Goal: Information Seeking & Learning: Learn about a topic

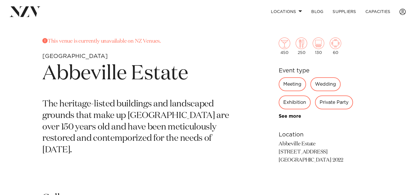
scroll to position [224, 0]
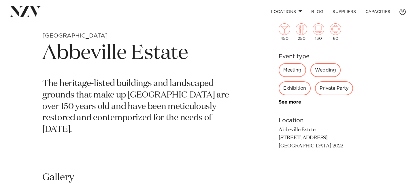
click at [324, 72] on div "Wedding" at bounding box center [326, 70] width 30 height 14
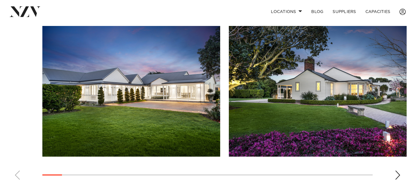
scroll to position [393, 0]
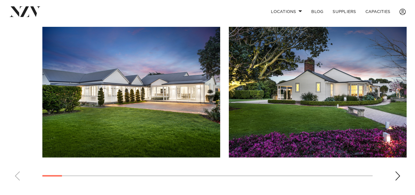
click at [397, 176] on div "Next slide" at bounding box center [398, 175] width 6 height 9
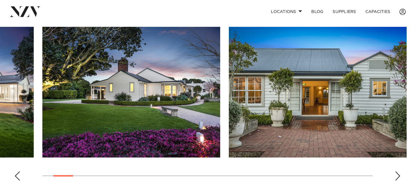
click at [397, 176] on div "Next slide" at bounding box center [398, 175] width 6 height 9
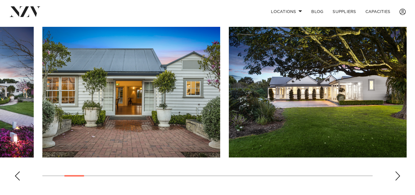
click at [397, 176] on div "Next slide" at bounding box center [398, 175] width 6 height 9
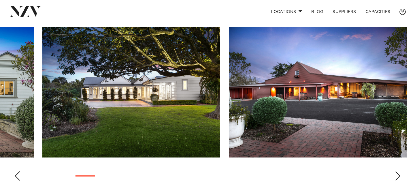
click at [397, 176] on div "Next slide" at bounding box center [398, 175] width 6 height 9
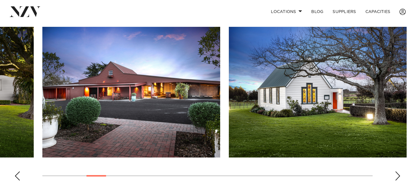
click at [397, 176] on div "Next slide" at bounding box center [398, 175] width 6 height 9
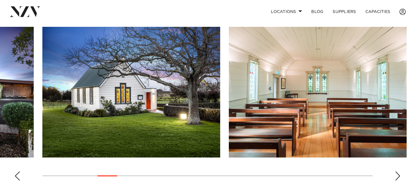
click at [397, 176] on div "Next slide" at bounding box center [398, 175] width 6 height 9
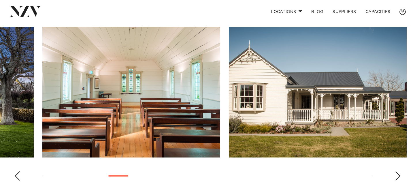
click at [397, 176] on div "Next slide" at bounding box center [398, 175] width 6 height 9
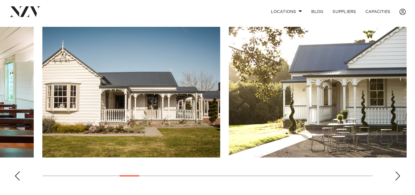
click at [397, 176] on div "Next slide" at bounding box center [398, 175] width 6 height 9
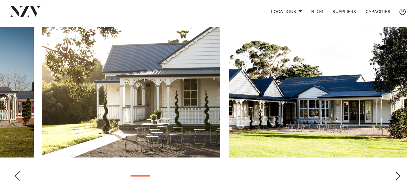
click at [397, 176] on div "Next slide" at bounding box center [398, 175] width 6 height 9
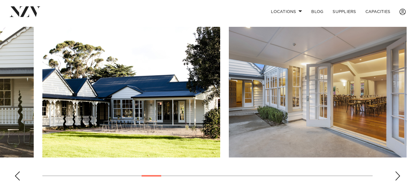
click at [397, 176] on div "Next slide" at bounding box center [398, 175] width 6 height 9
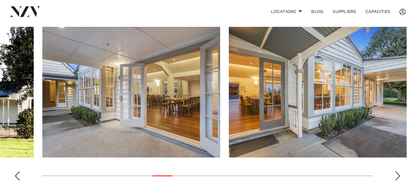
click at [397, 176] on div "Next slide" at bounding box center [398, 175] width 6 height 9
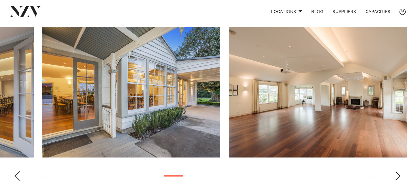
click at [397, 176] on div "Next slide" at bounding box center [398, 175] width 6 height 9
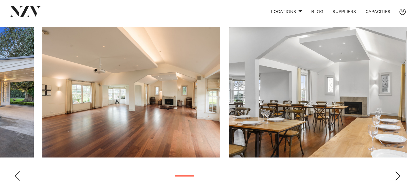
click at [397, 176] on div "Next slide" at bounding box center [398, 175] width 6 height 9
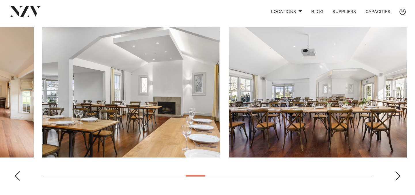
click at [397, 176] on div "Next slide" at bounding box center [398, 175] width 6 height 9
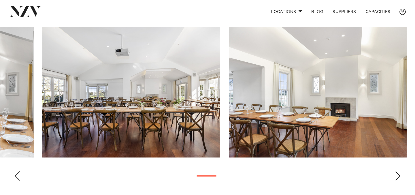
click at [397, 176] on div "Next slide" at bounding box center [398, 175] width 6 height 9
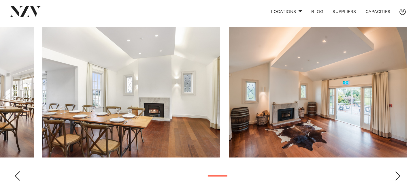
click at [397, 176] on div "Next slide" at bounding box center [398, 175] width 6 height 9
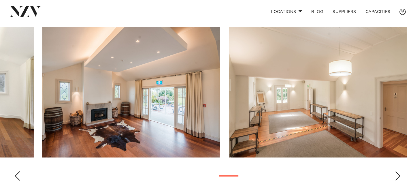
click at [397, 176] on div "Next slide" at bounding box center [398, 175] width 6 height 9
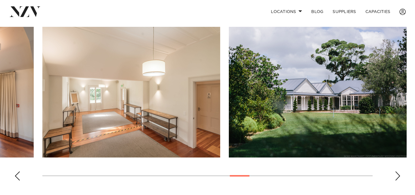
click at [397, 176] on div "Next slide" at bounding box center [398, 175] width 6 height 9
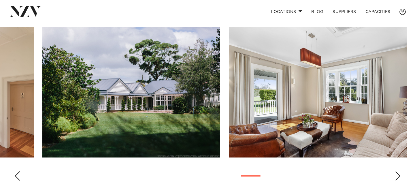
click at [397, 176] on div "Next slide" at bounding box center [398, 175] width 6 height 9
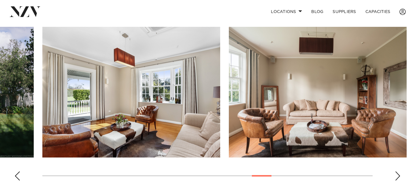
click at [397, 176] on div "Next slide" at bounding box center [398, 175] width 6 height 9
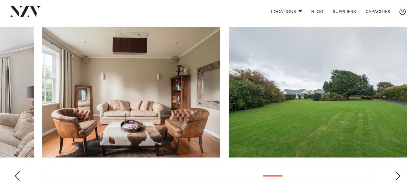
click at [397, 176] on div "Next slide" at bounding box center [398, 175] width 6 height 9
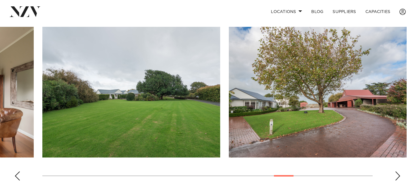
click at [397, 176] on div "Next slide" at bounding box center [398, 175] width 6 height 9
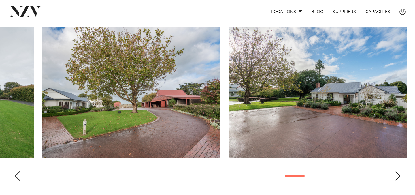
click at [397, 176] on div "Next slide" at bounding box center [398, 175] width 6 height 9
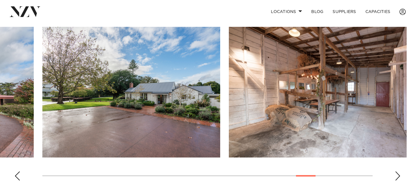
click at [397, 176] on div "Next slide" at bounding box center [398, 175] width 6 height 9
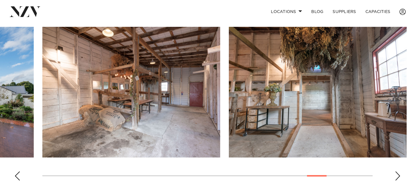
click at [397, 176] on div "Next slide" at bounding box center [398, 175] width 6 height 9
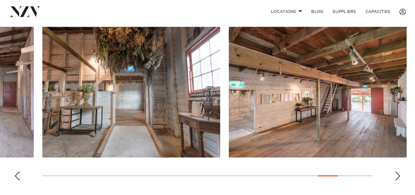
click at [397, 176] on div "Next slide" at bounding box center [398, 175] width 6 height 9
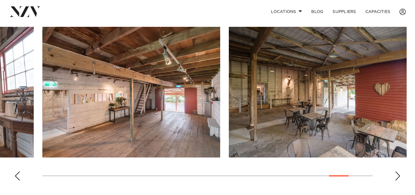
click at [397, 176] on div "Next slide" at bounding box center [398, 175] width 6 height 9
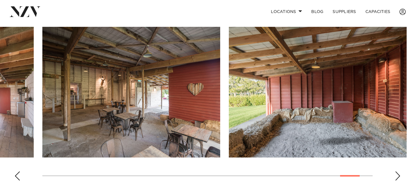
click at [397, 176] on div "Next slide" at bounding box center [398, 175] width 6 height 9
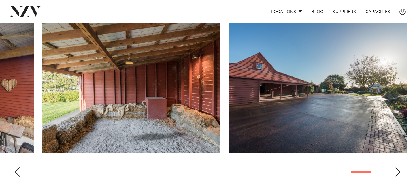
scroll to position [398, 0]
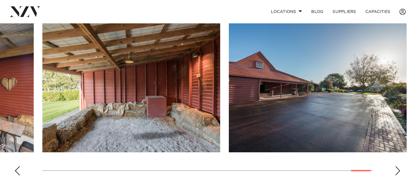
click at [397, 172] on div "Next slide" at bounding box center [398, 170] width 6 height 9
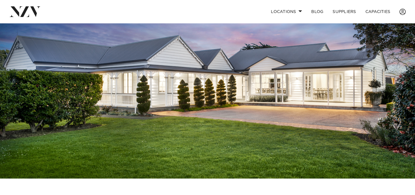
scroll to position [0, 0]
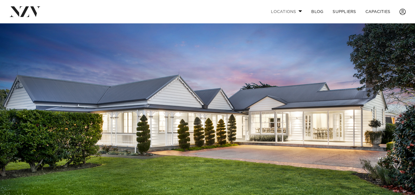
click at [299, 11] on span at bounding box center [301, 11] width 4 height 2
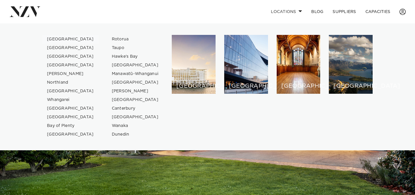
click at [61, 37] on link "[GEOGRAPHIC_DATA]" at bounding box center [70, 39] width 56 height 9
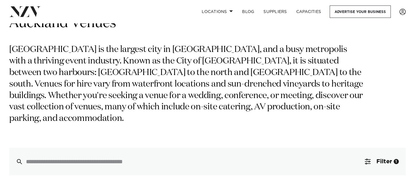
scroll to position [32, 0]
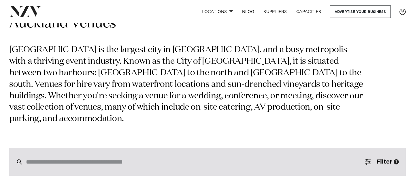
click at [172, 159] on input "search" at bounding box center [195, 162] width 339 height 6
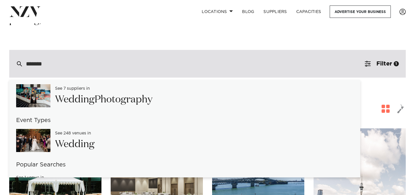
scroll to position [0, 0]
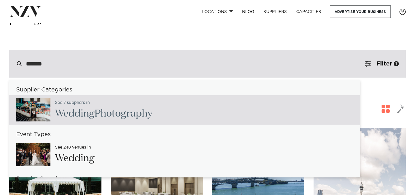
click at [29, 61] on input "*******" at bounding box center [195, 64] width 339 height 6
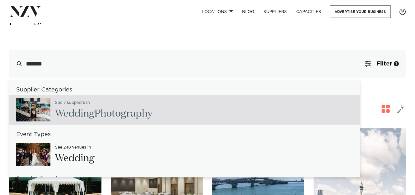
type input "*******"
click at [104, 18] on nav "Locations Auckland Wellington Christchurch Queenstown Hamilton Northland Bay of…" at bounding box center [207, 11] width 415 height 23
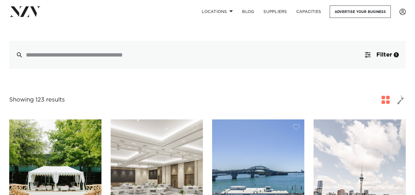
scroll to position [140, 0]
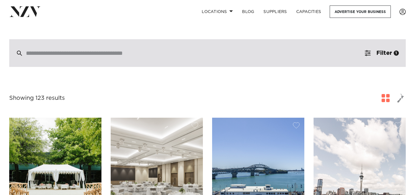
click at [97, 51] on div at bounding box center [207, 53] width 397 height 28
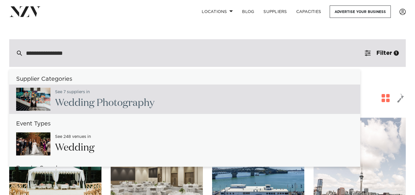
click at [38, 50] on input "**********" at bounding box center [195, 53] width 339 height 6
type input "**********"
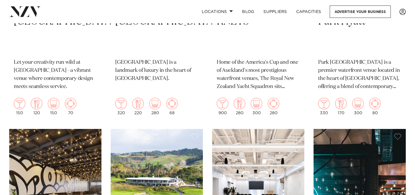
scroll to position [461, 0]
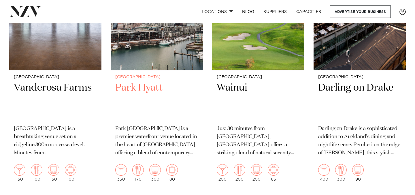
scroll to position [824, 0]
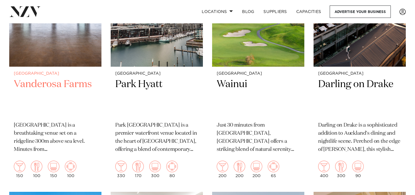
click at [41, 46] on img at bounding box center [55, 5] width 92 height 124
